Goal: Task Accomplishment & Management: Manage account settings

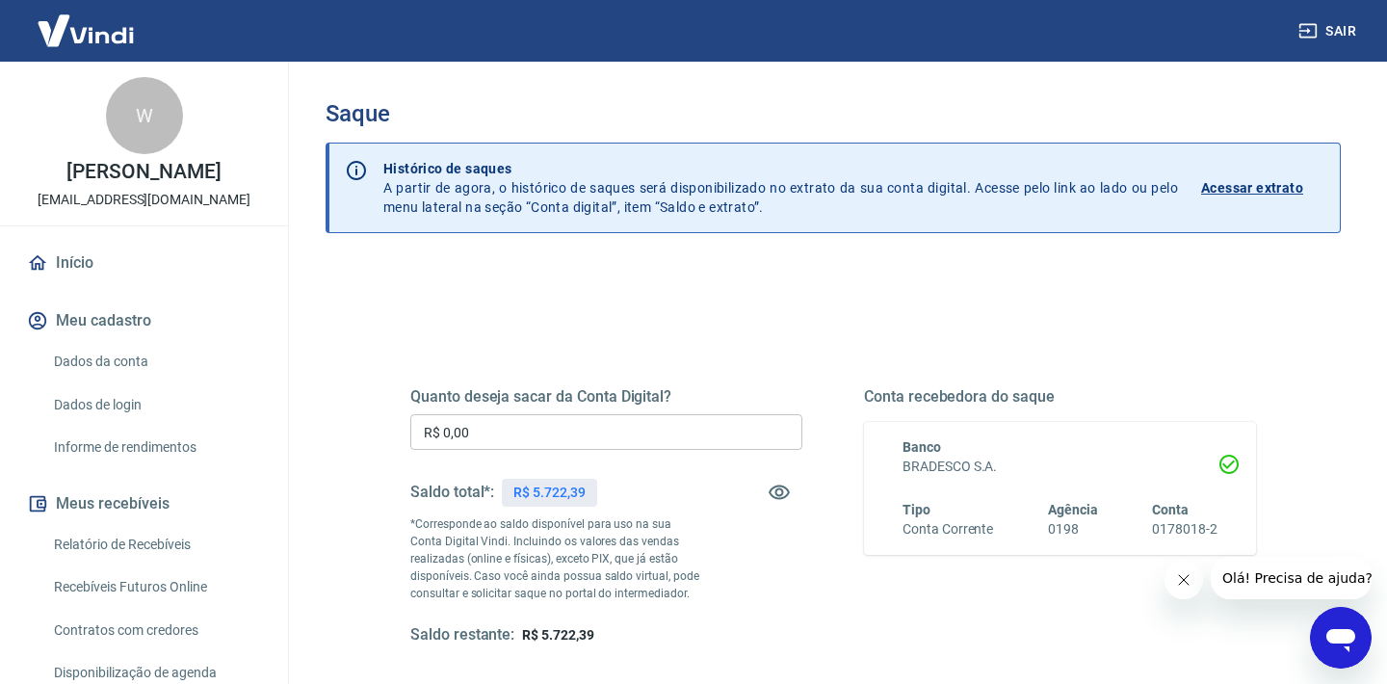
click at [544, 435] on input "R$ 0,00" at bounding box center [606, 432] width 392 height 36
type input "R$ 5.000,00"
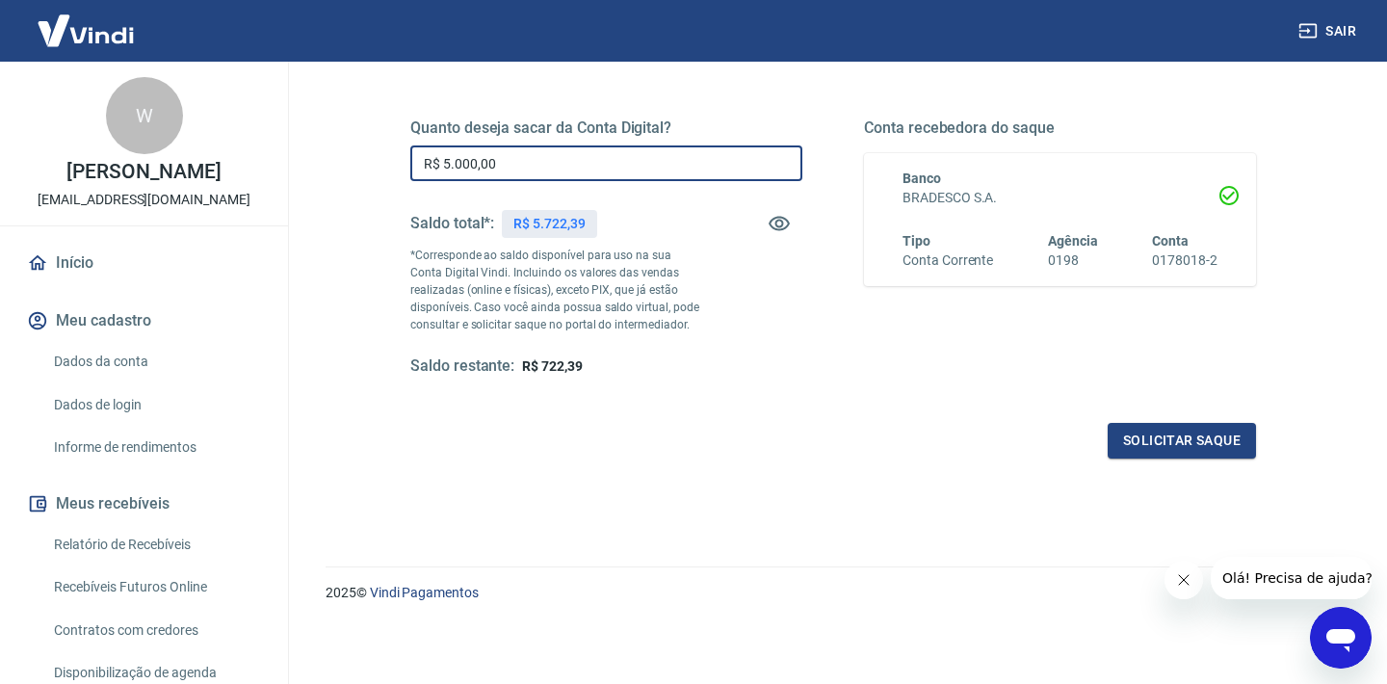
scroll to position [268, 0]
click at [1107, 433] on button "Solicitar saque" at bounding box center [1181, 442] width 148 height 36
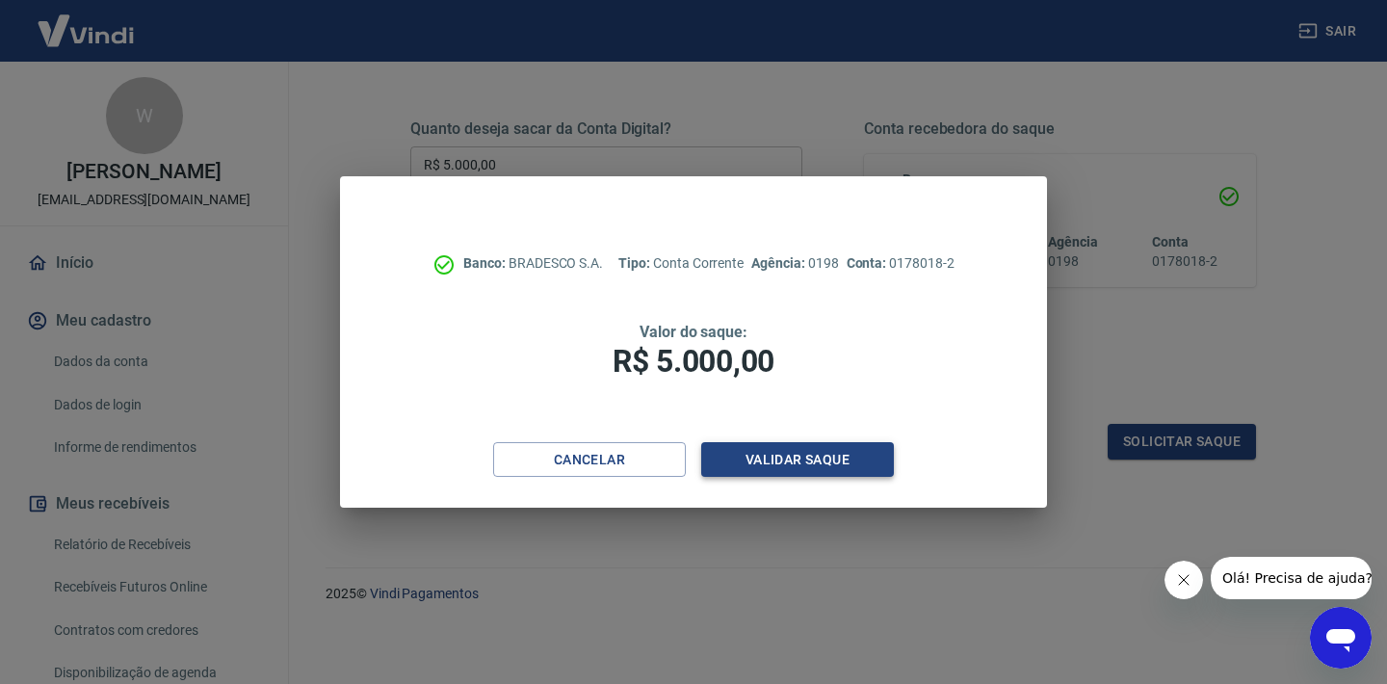
click at [806, 472] on button "Validar saque" at bounding box center [797, 460] width 193 height 36
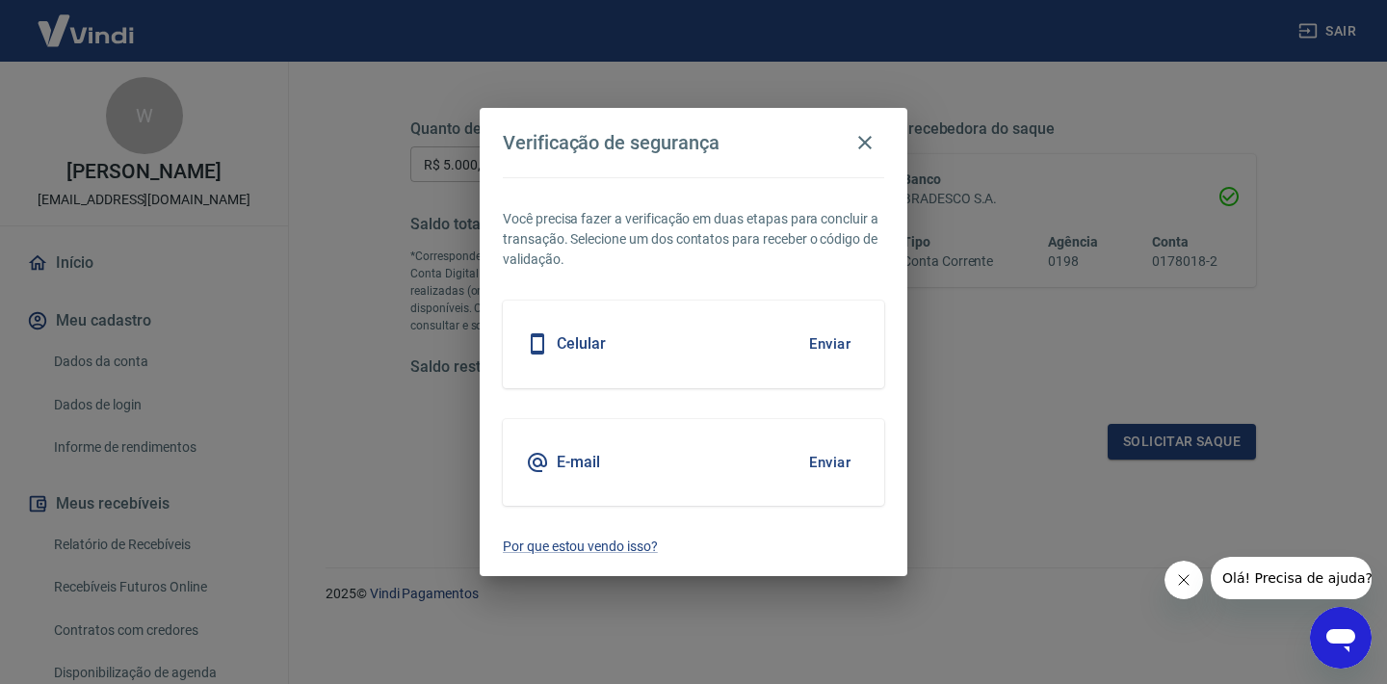
click at [826, 347] on button "Enviar" at bounding box center [829, 344] width 63 height 40
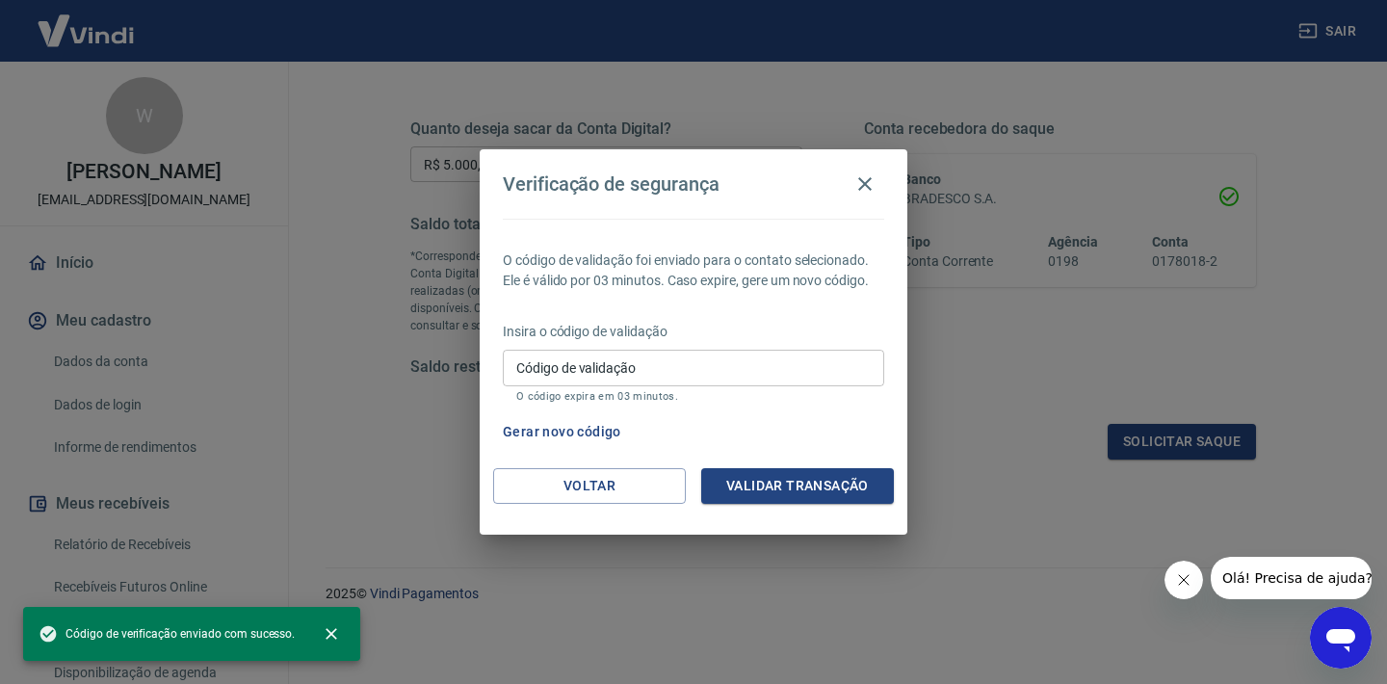
click at [818, 379] on input "Código de validação" at bounding box center [693, 368] width 381 height 36
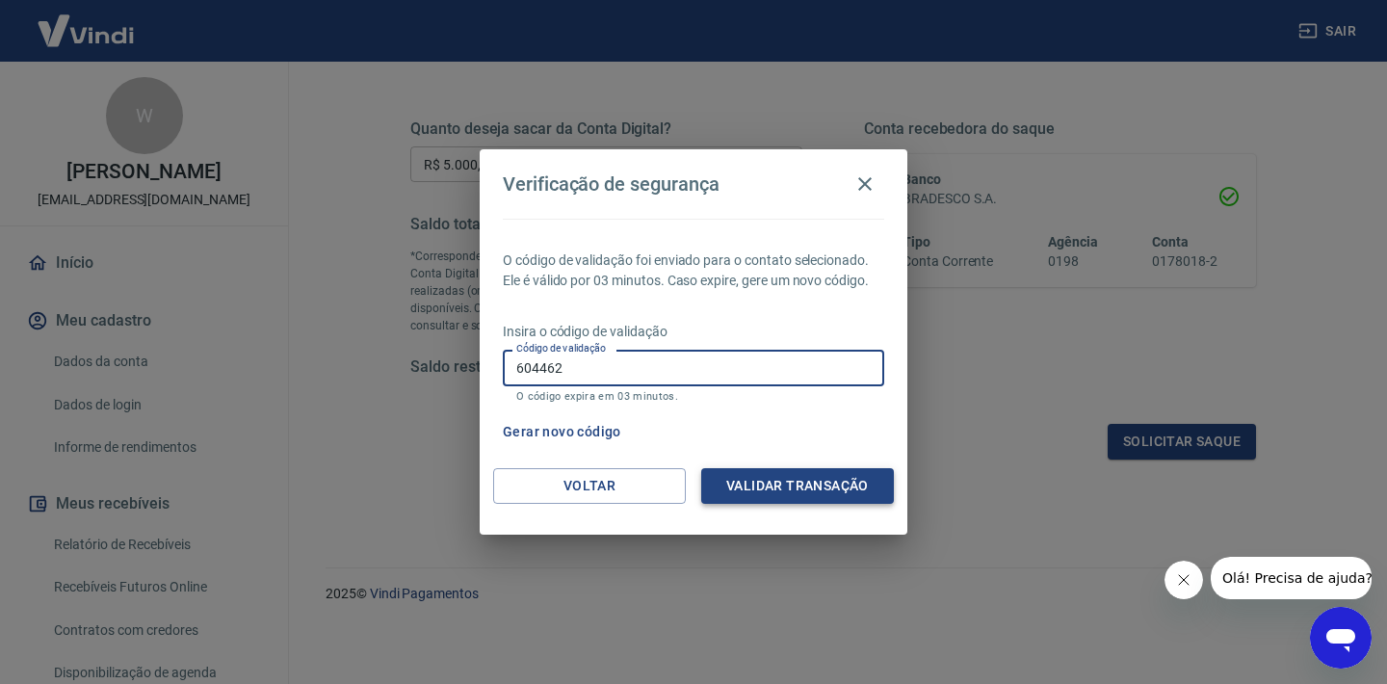
type input "604462"
click at [824, 486] on button "Validar transação" at bounding box center [797, 486] width 193 height 36
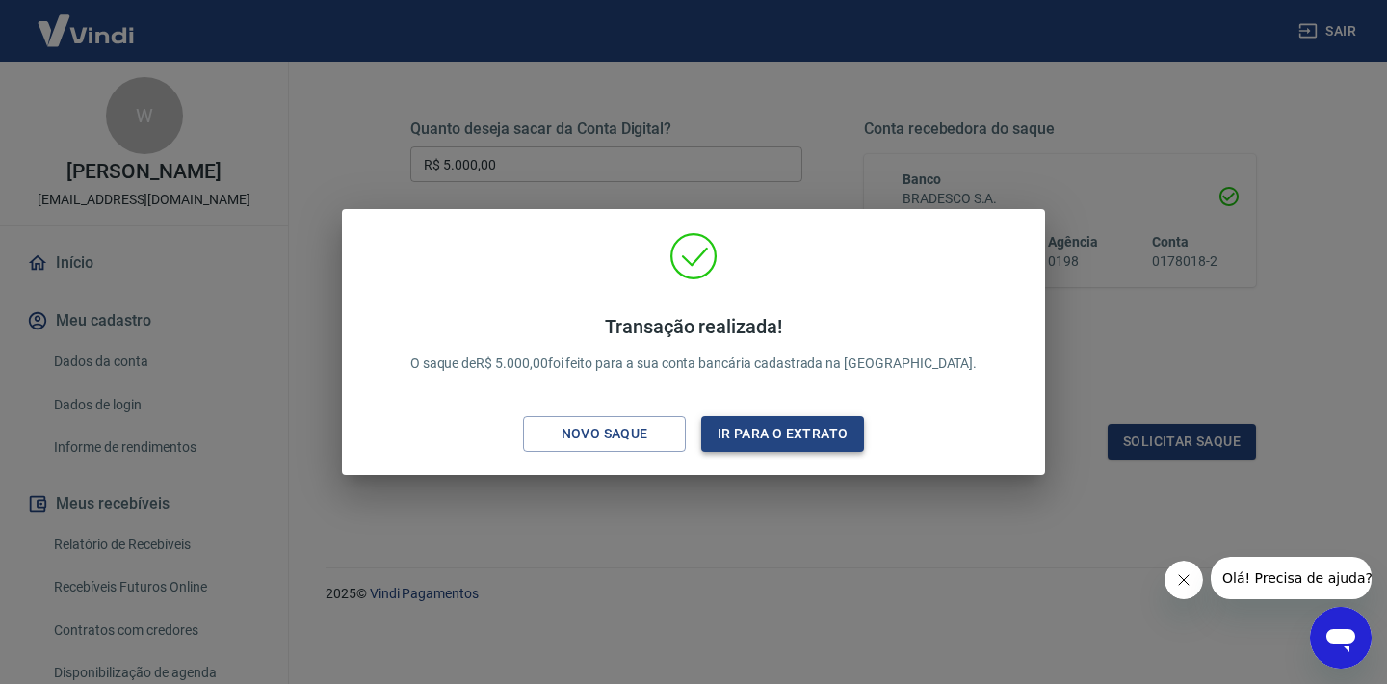
click at [751, 433] on button "Ir para o extrato" at bounding box center [782, 434] width 163 height 36
